Goal: Task Accomplishment & Management: Manage account settings

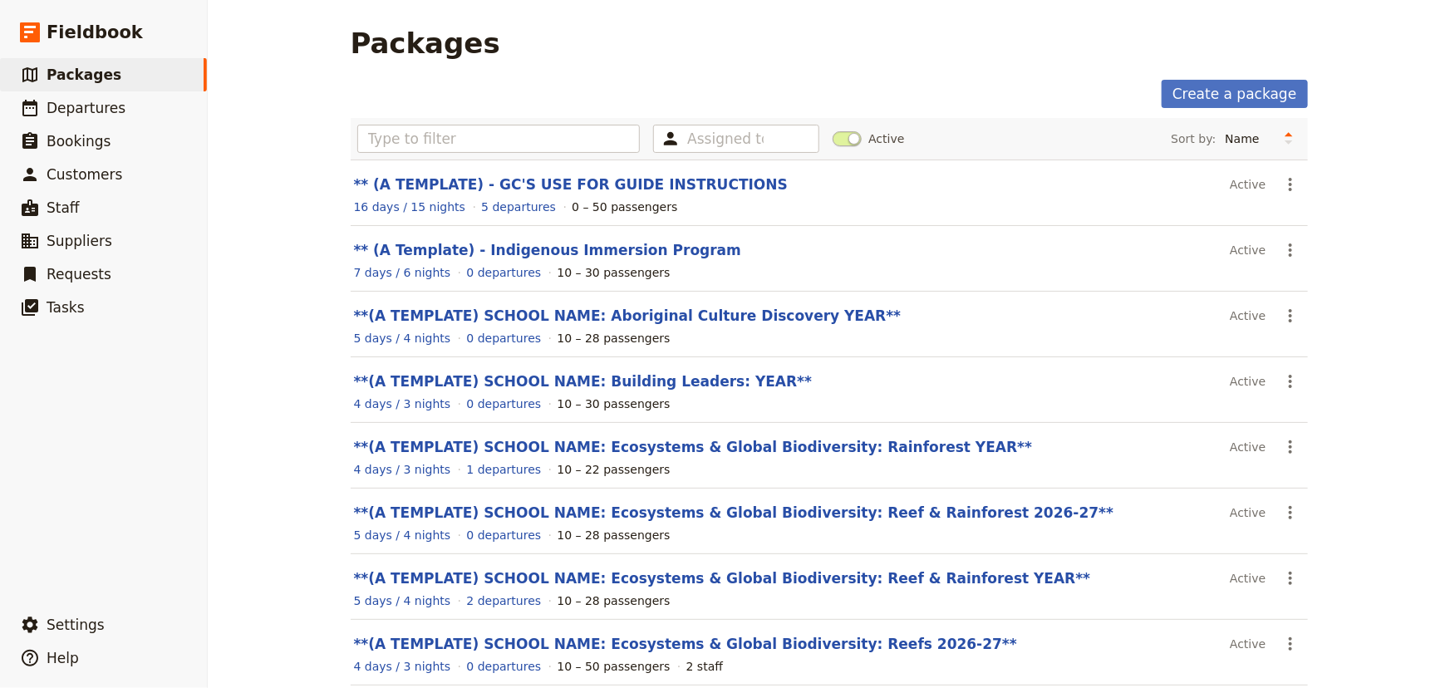
click at [83, 75] on span "Packages" at bounding box center [84, 74] width 75 height 17
click at [739, 642] on link "**(A TEMPLATE) SCHOOL NAME: Ecosystems & Global Biodiversity: Reefs 2026-27**" at bounding box center [685, 644] width 663 height 17
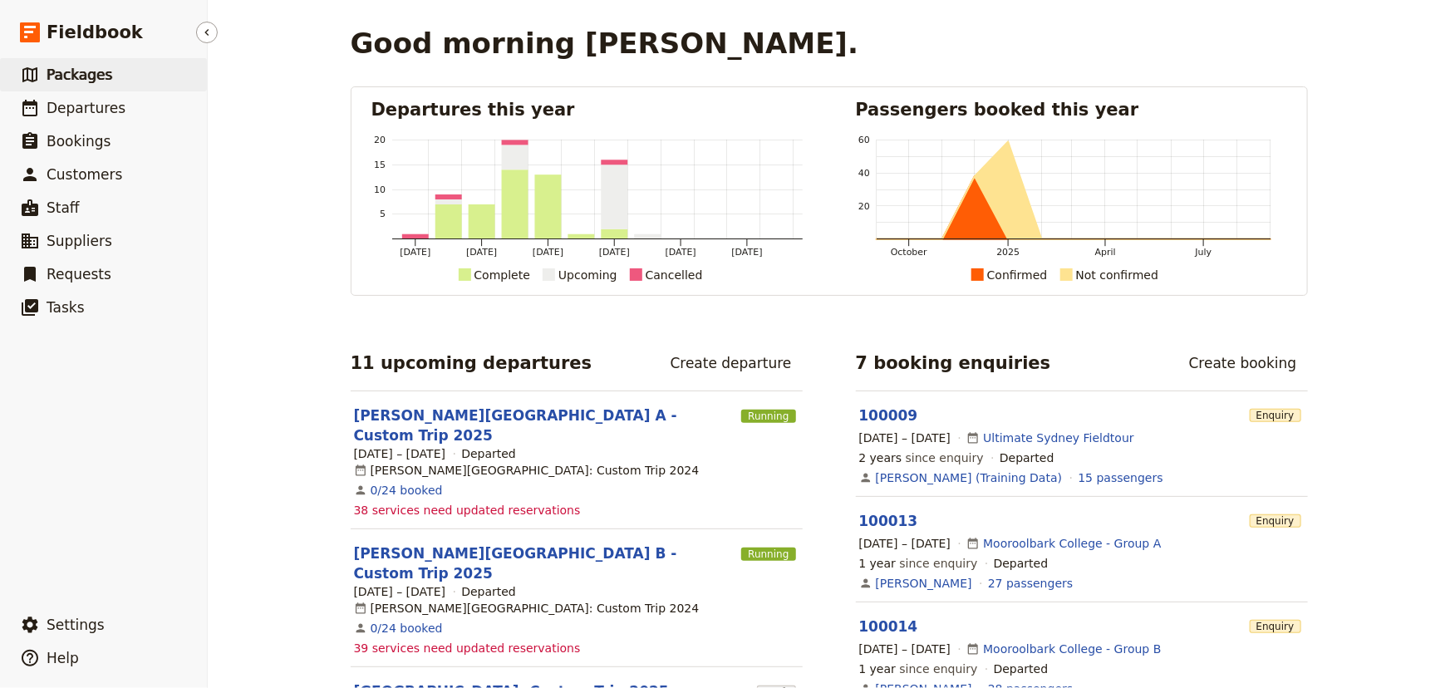
click at [108, 74] on link "​ Packages" at bounding box center [103, 74] width 207 height 33
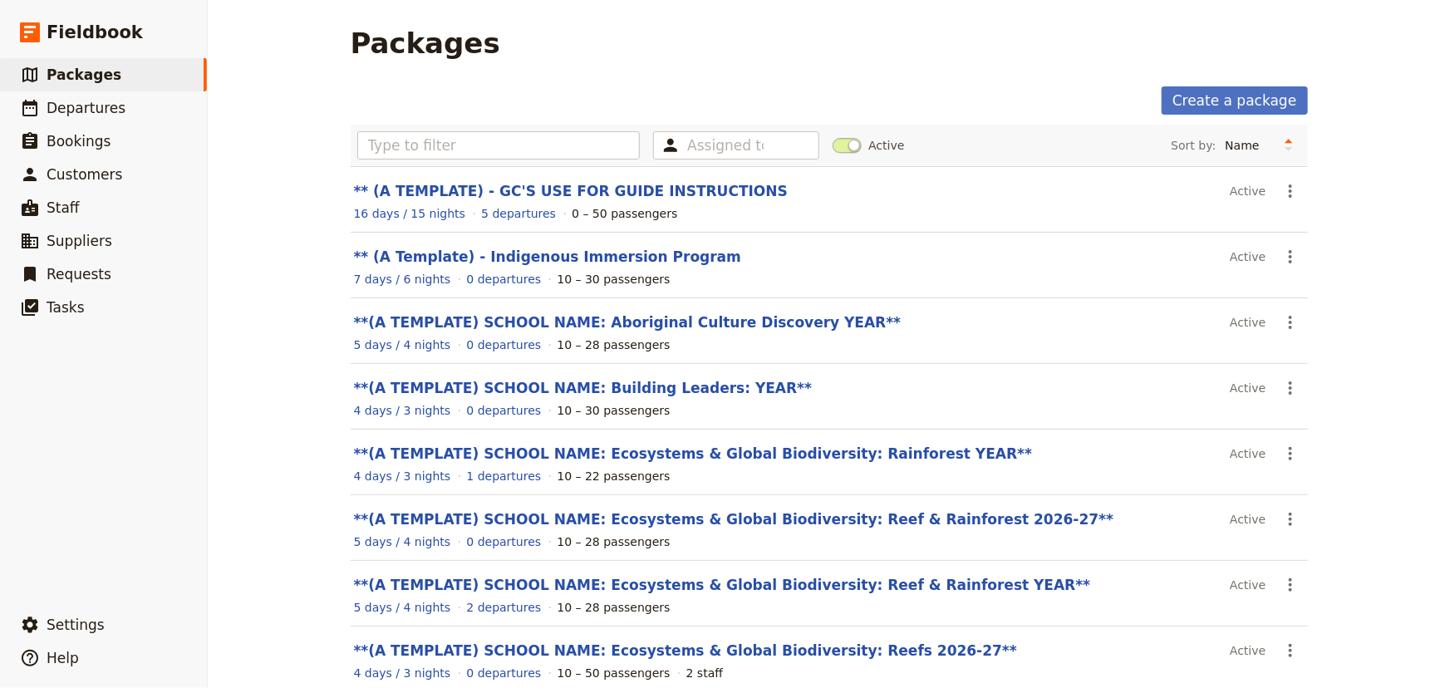
click at [819, 648] on link "**(A TEMPLATE) SCHOOL NAME: Ecosystems & Global Biodiversity: Reefs 2026-27**" at bounding box center [685, 650] width 663 height 17
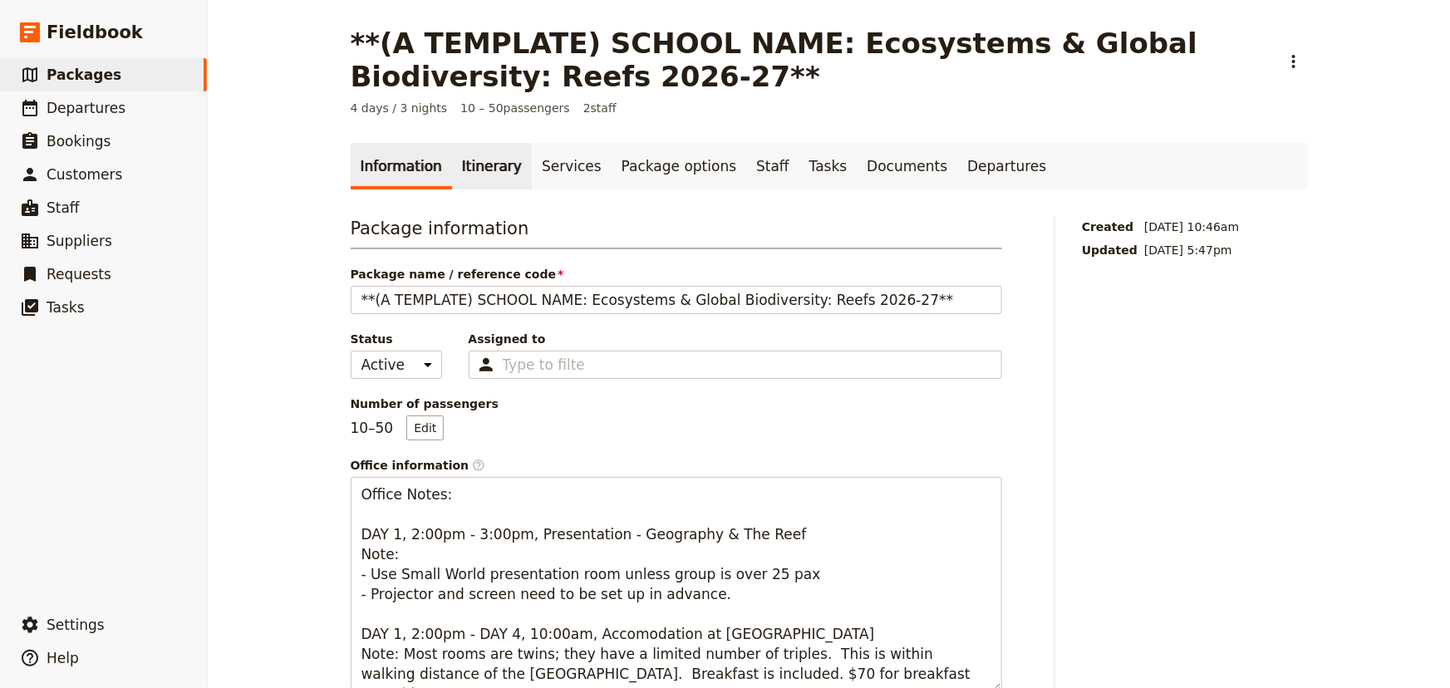
drag, startPoint x: 457, startPoint y: 162, endPoint x: 455, endPoint y: 173, distance: 10.9
click at [457, 161] on link "Itinerary" at bounding box center [492, 166] width 80 height 47
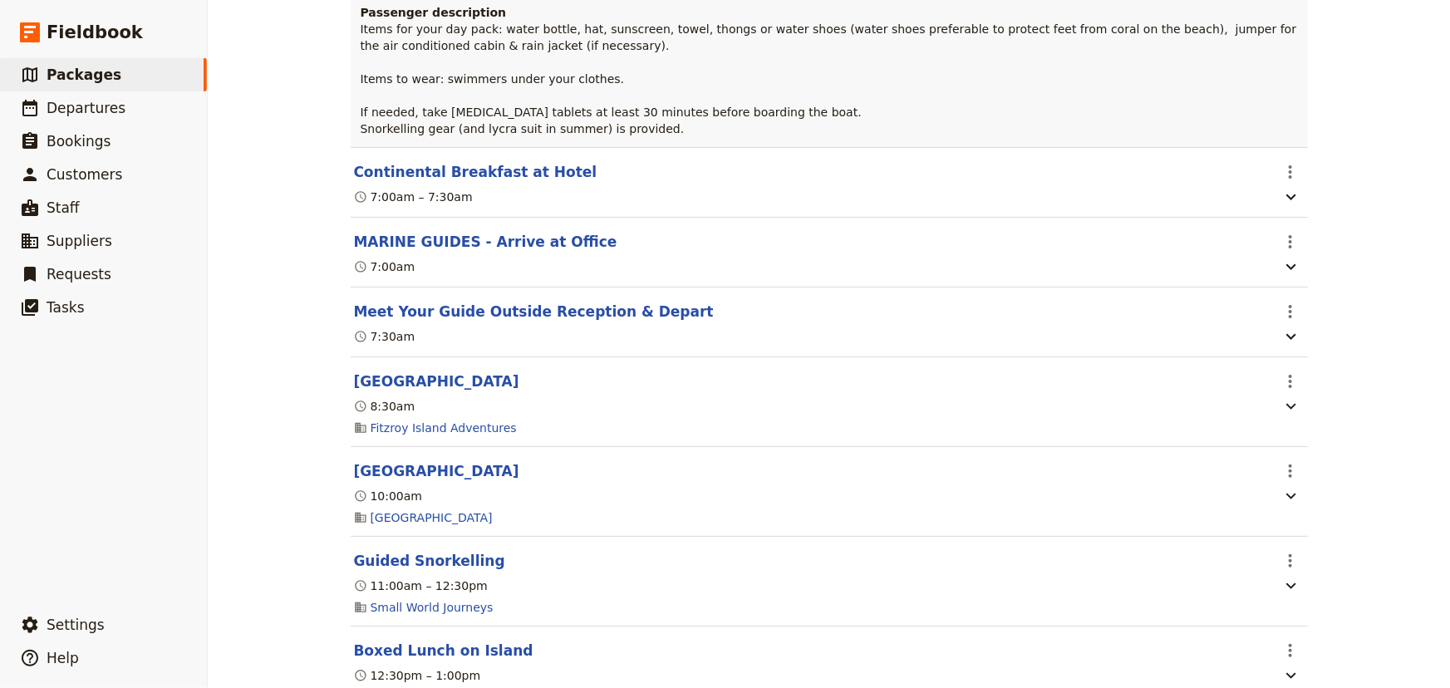
scroll to position [1259, 0]
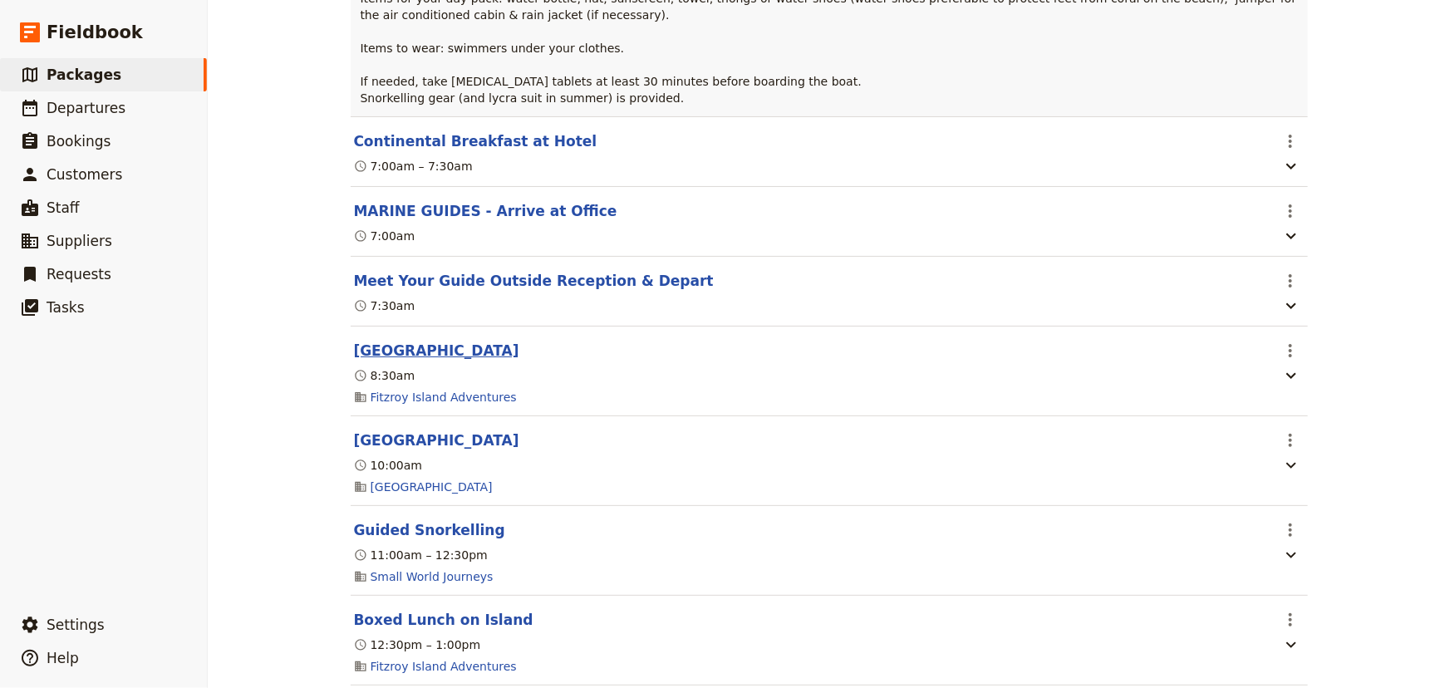
click at [416, 355] on button "Fitzroy Island" at bounding box center [436, 351] width 165 height 20
select select "2"
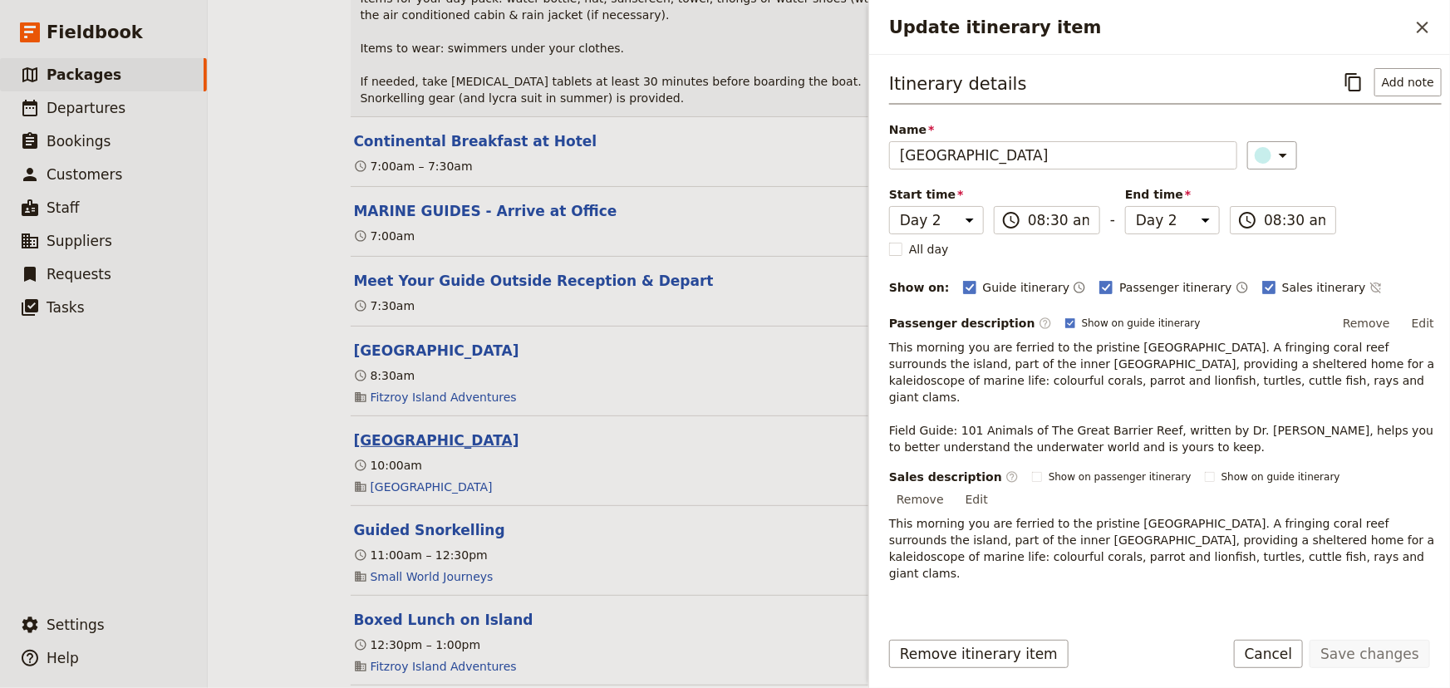
click at [455, 449] on button "Turtle Rehabilitation Centre" at bounding box center [436, 440] width 165 height 20
select select "2"
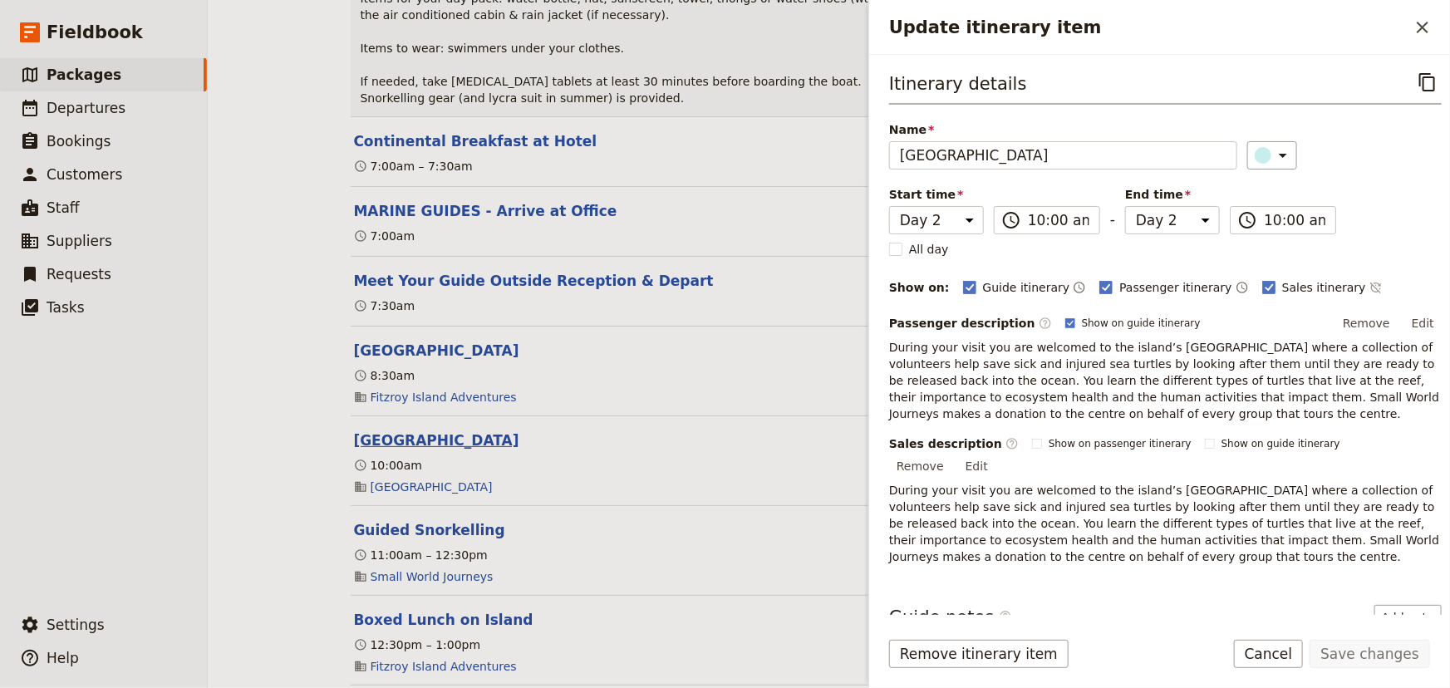
scroll to position [1384, 0]
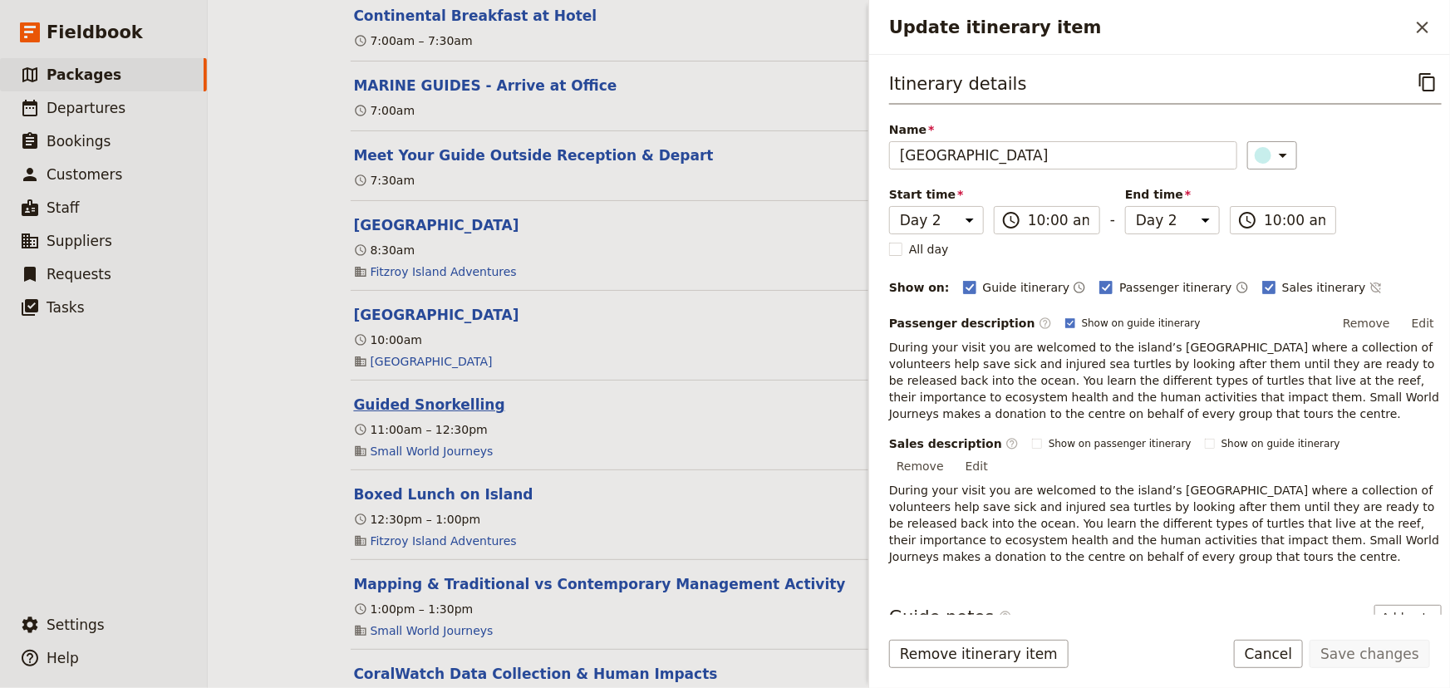
click at [433, 412] on button "Guided Snorkelling" at bounding box center [429, 405] width 151 height 20
select select "2"
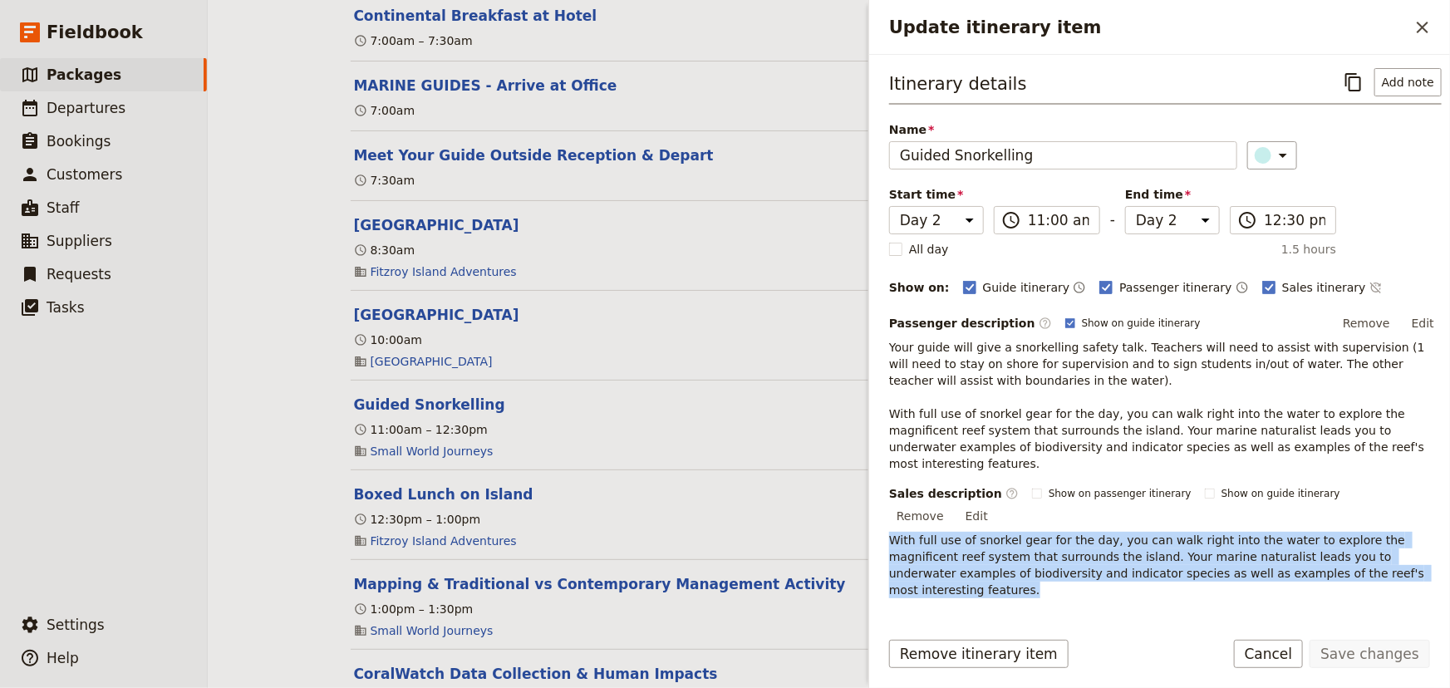
drag, startPoint x: 1271, startPoint y: 541, endPoint x: 878, endPoint y: 509, distance: 394.3
click at [878, 509] on div "Itinerary details ​ Add note Name Guided Snorkelling ​ Start time Day 1 Day 2 D…" at bounding box center [1159, 335] width 581 height 560
copy p "With full use of snorkel gear for the day, you can walk right into the water to…"
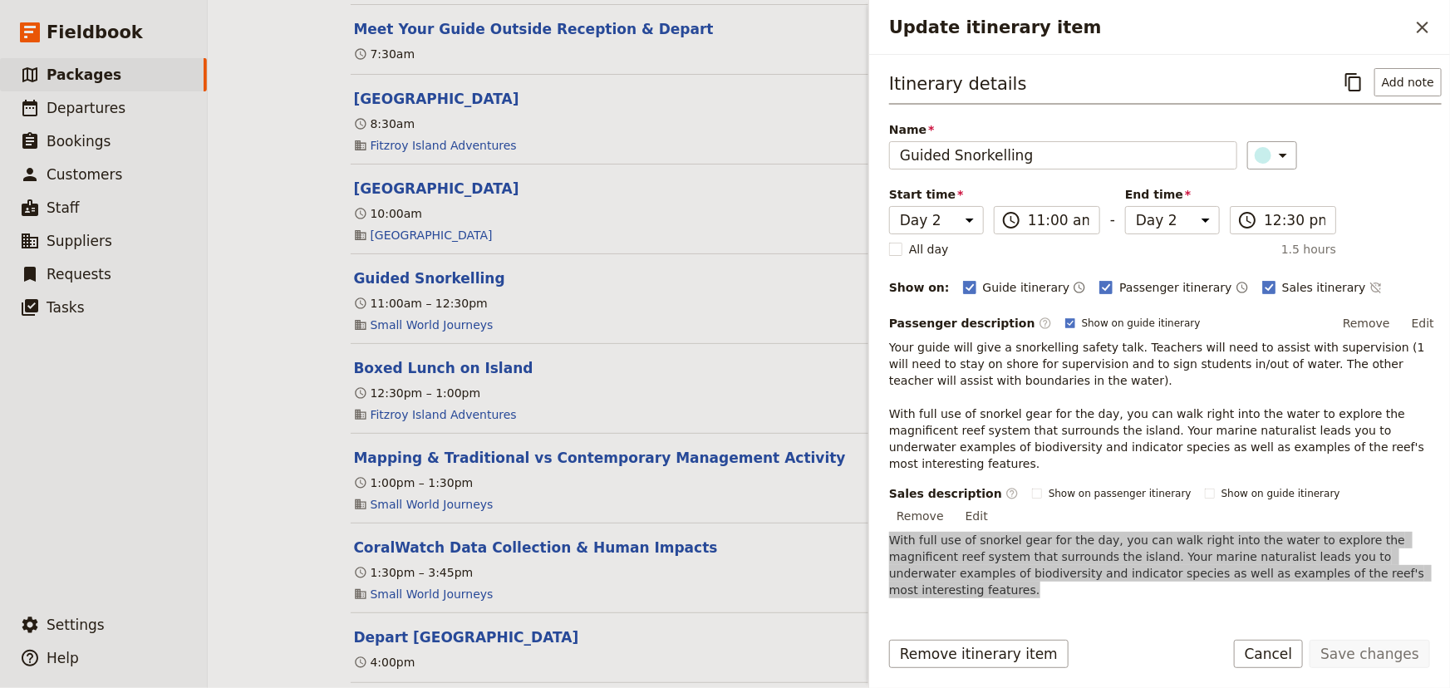
scroll to position [1637, 0]
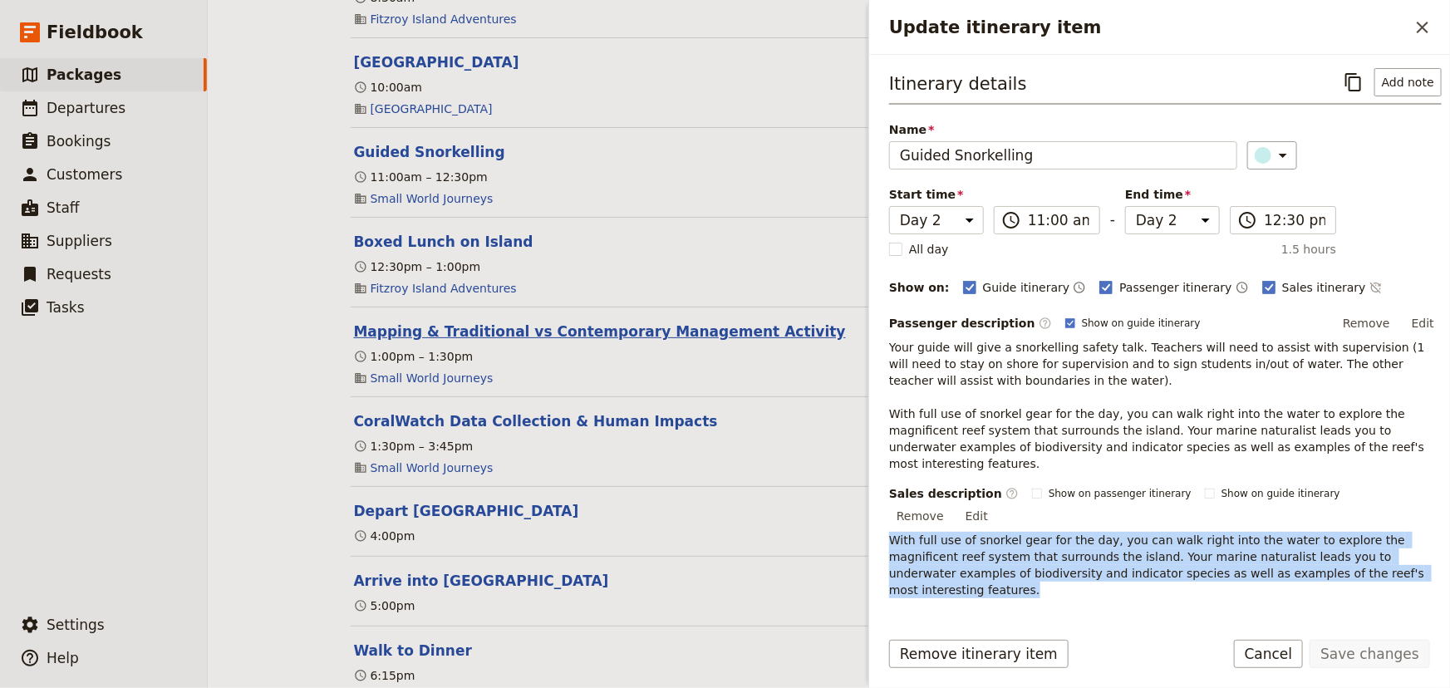
click at [599, 339] on button "Mapping & Traditional vs Contemporary Management Activity" at bounding box center [600, 332] width 492 height 20
select select "2"
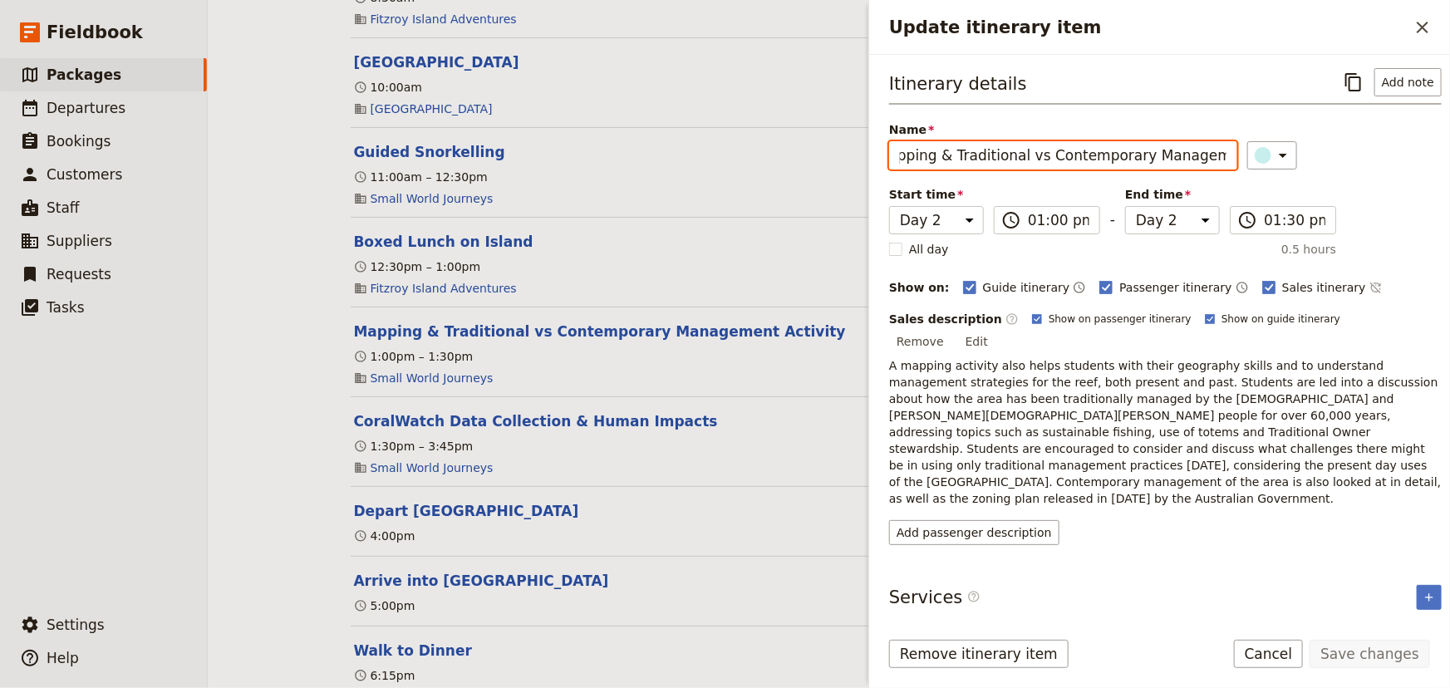
scroll to position [0, 74]
drag, startPoint x: 901, startPoint y: 155, endPoint x: 1213, endPoint y: 154, distance: 312.4
click at [1213, 154] on input "Mapping & Traditional vs Contemporary Management Activity" at bounding box center [1063, 155] width 348 height 28
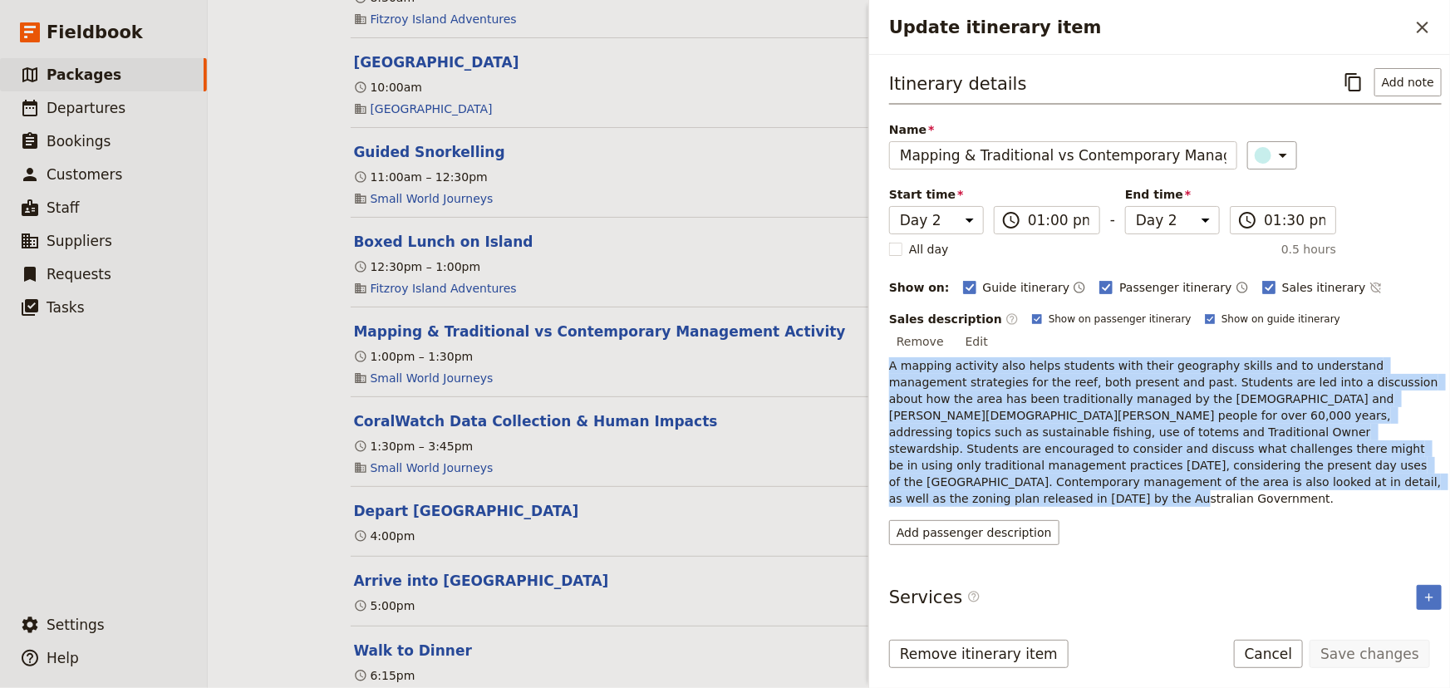
drag, startPoint x: 886, startPoint y: 349, endPoint x: 1253, endPoint y: 455, distance: 382.1
click at [1253, 455] on div "Itinerary details ​ Add note Name Mapping & Traditional vs Contemporary Managem…" at bounding box center [1159, 335] width 581 height 560
copy p "A mapping activity also helps students with their geography skills and to under…"
click at [474, 420] on button "CoralWatch Data Collection & Human Impacts" at bounding box center [536, 421] width 364 height 20
select select "2"
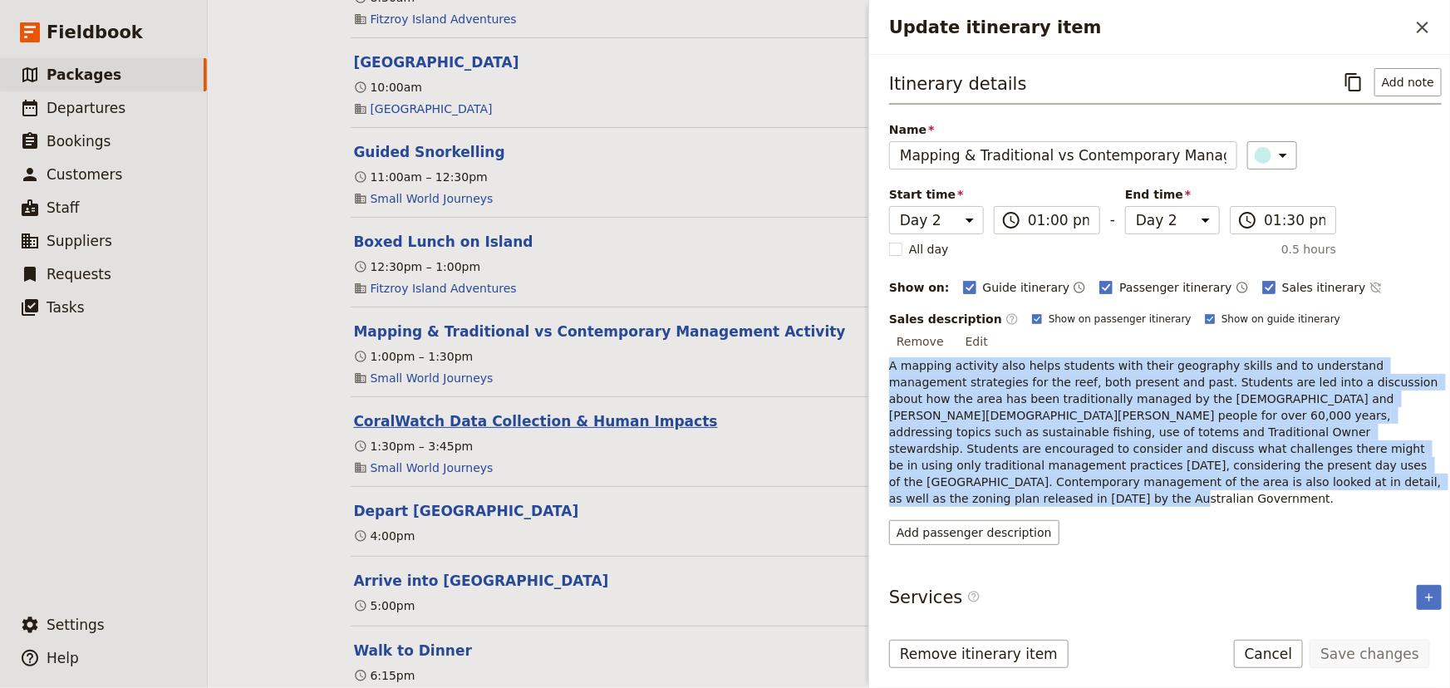
select select "2"
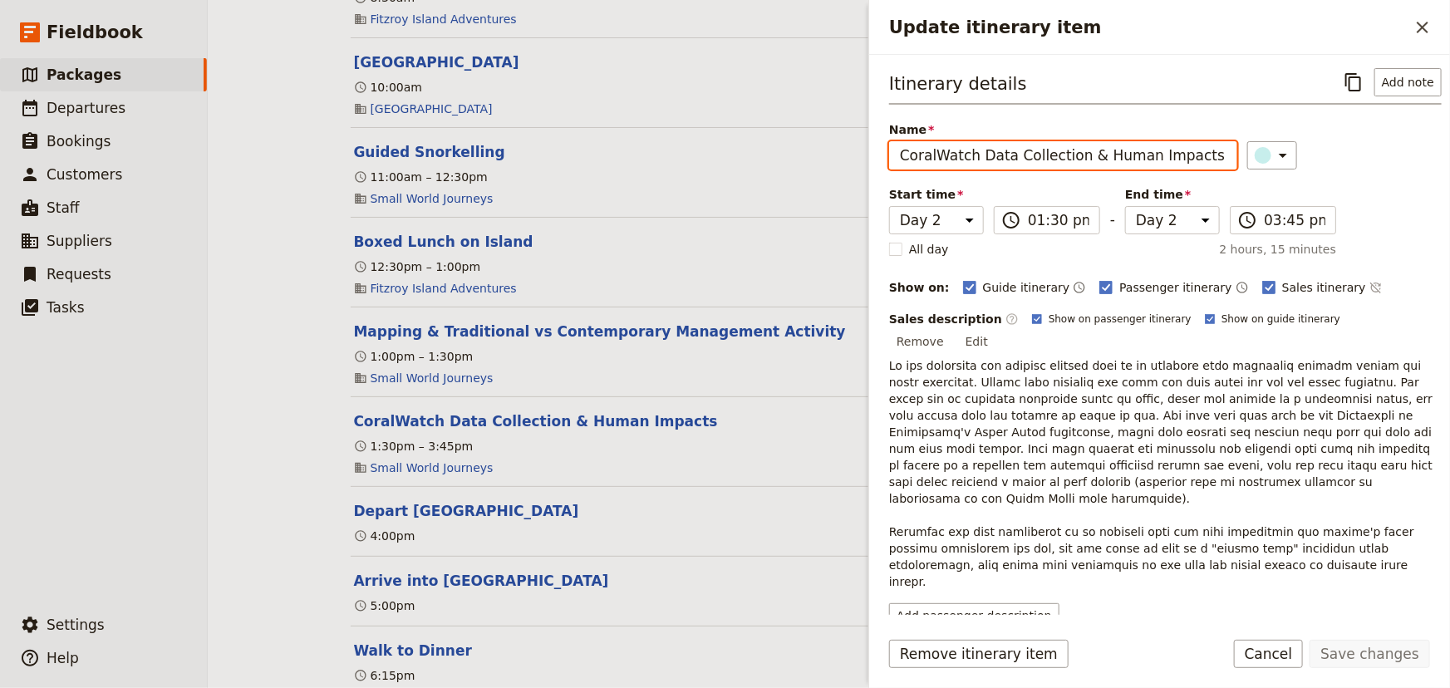
drag, startPoint x: 906, startPoint y: 158, endPoint x: 1072, endPoint y: 166, distance: 166.4
click at [1072, 166] on input "CoralWatch Data Collection & Human Impacts" at bounding box center [1063, 155] width 348 height 28
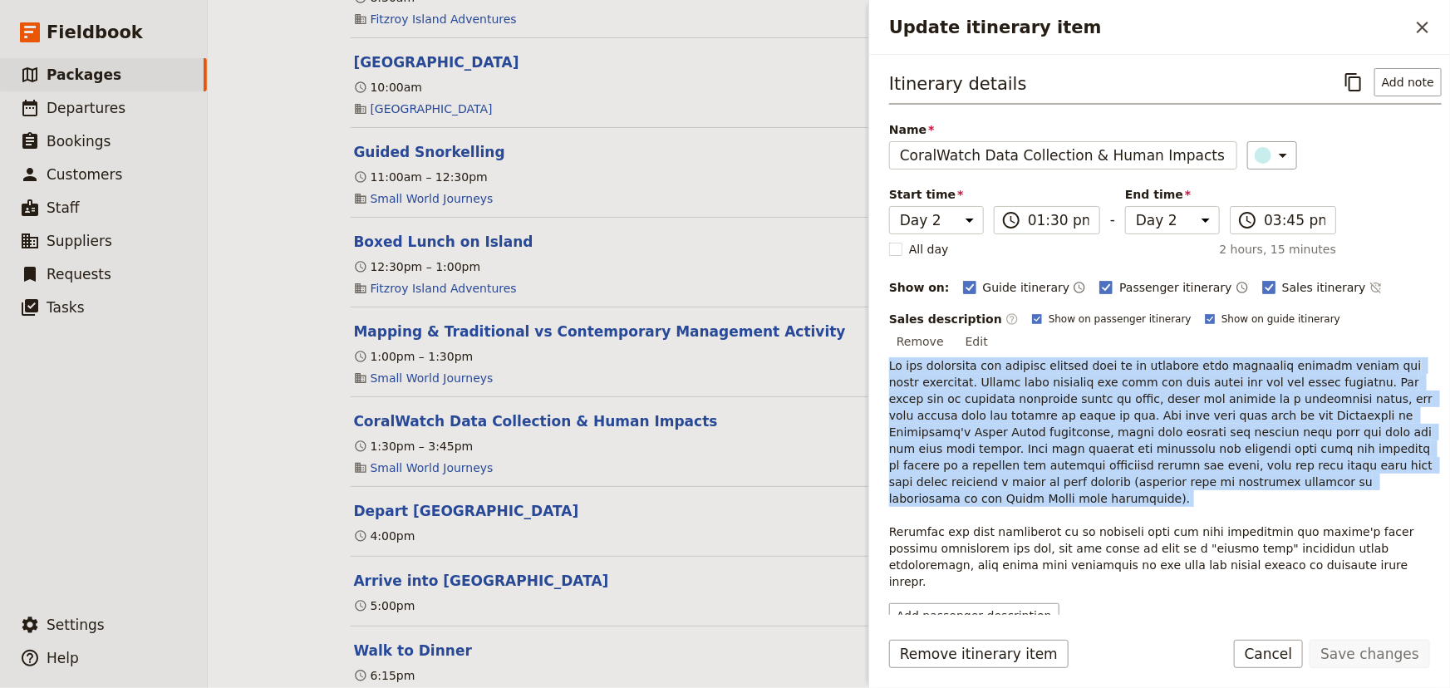
drag, startPoint x: 887, startPoint y: 346, endPoint x: 1330, endPoint y: 472, distance: 460.6
click at [1330, 472] on div "Itinerary details ​ Add note Name CoralWatch Data Collection & Human Impacts ​ …" at bounding box center [1159, 335] width 581 height 560
click at [218, 346] on div "**(A TEMPLATE) SCHOOL NAME: Ecosystems & Global Biodiversity: Reefs 2026-27** ​…" at bounding box center [829, 344] width 1242 height 688
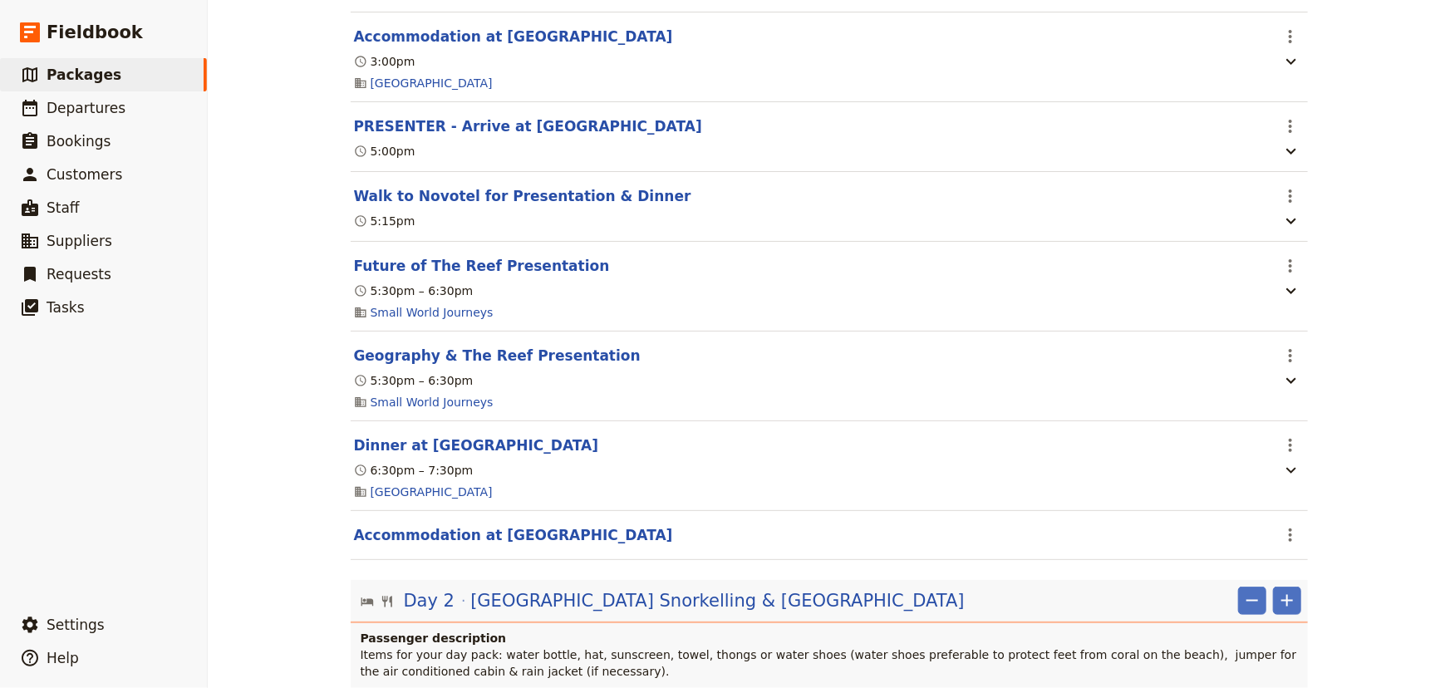
scroll to position [755, 0]
